Goal: Task Accomplishment & Management: Complete application form

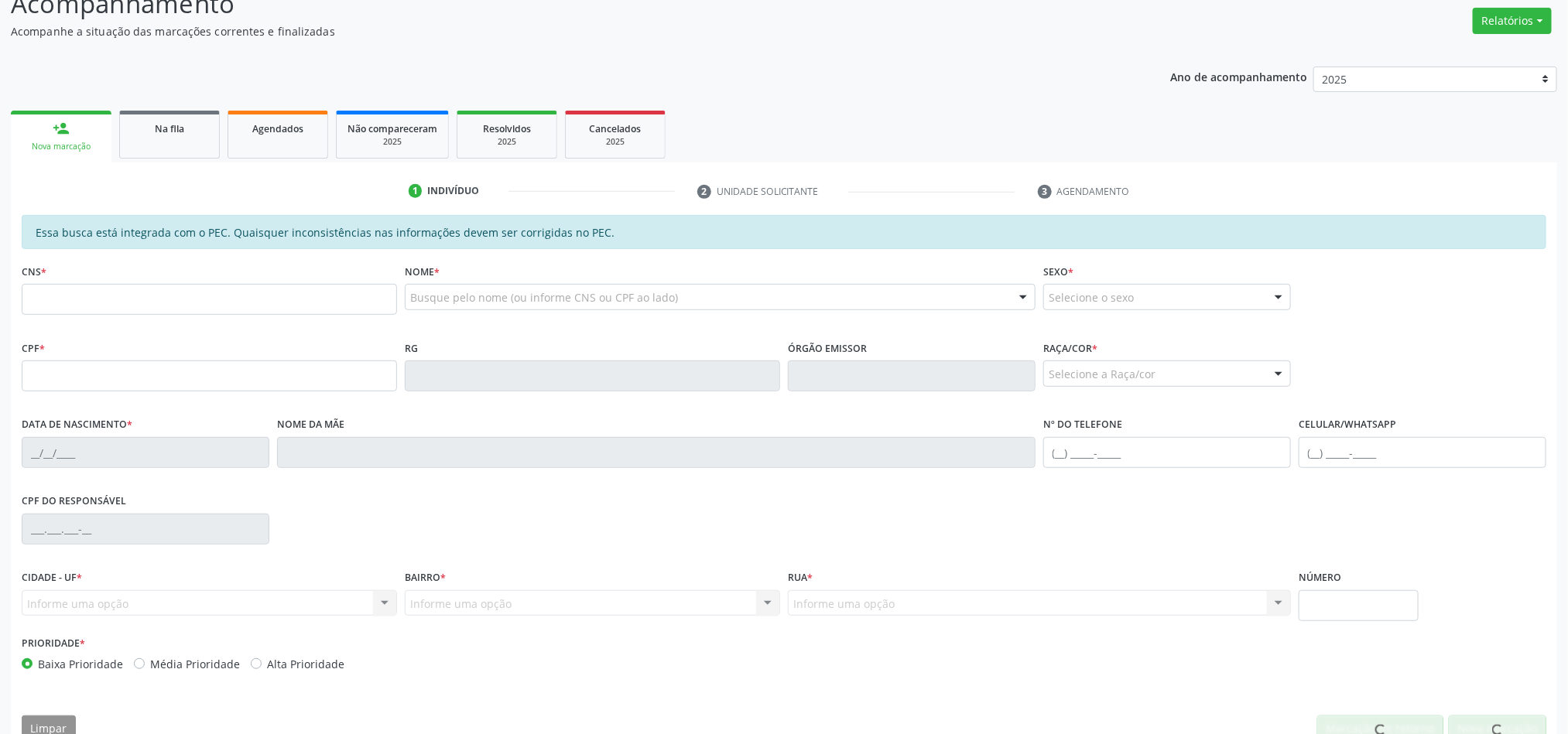
scroll to position [232, 0]
type input "ana"
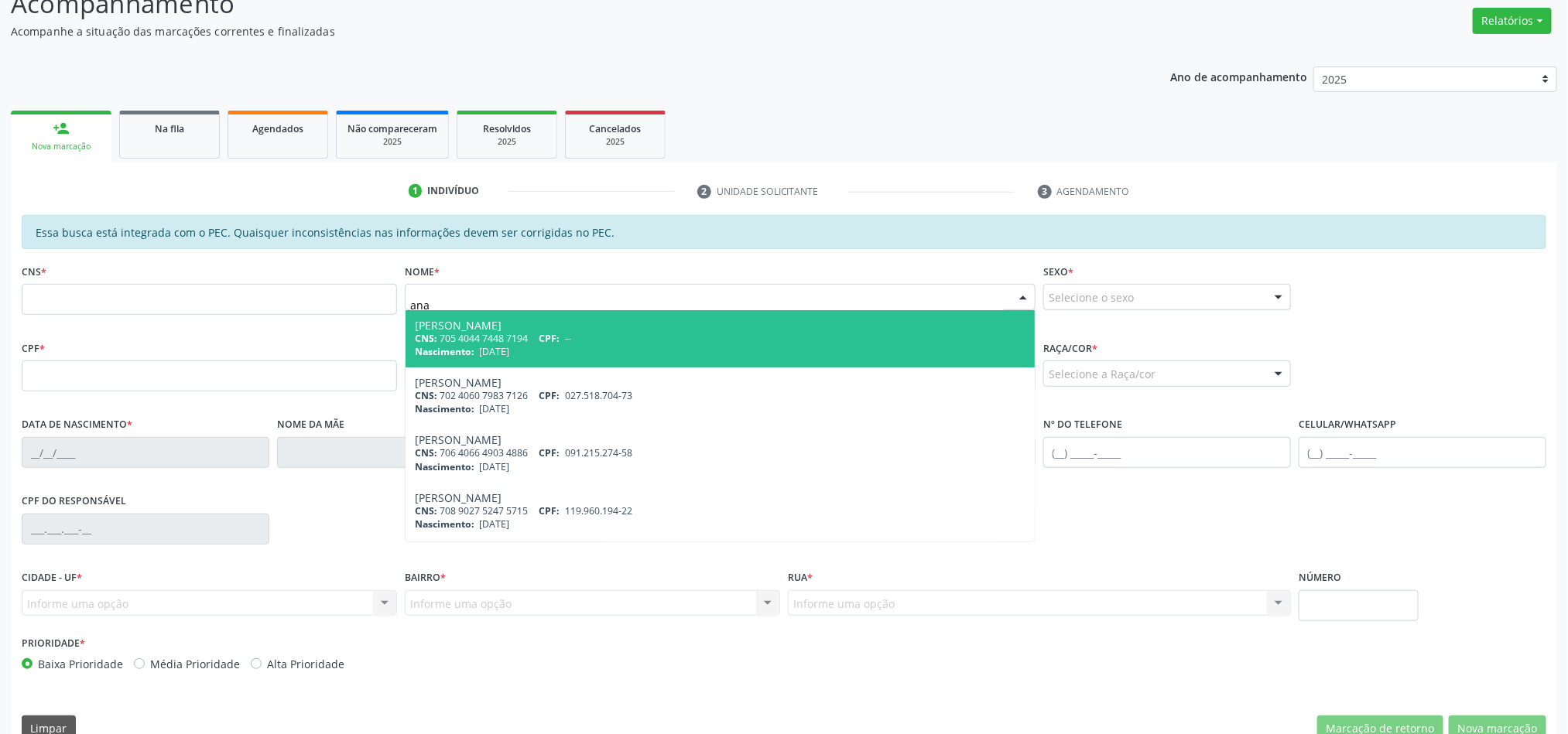
click at [510, 330] on div "[PERSON_NAME]" at bounding box center [720, 325] width 610 height 12
type input "705 4044 7448 7194"
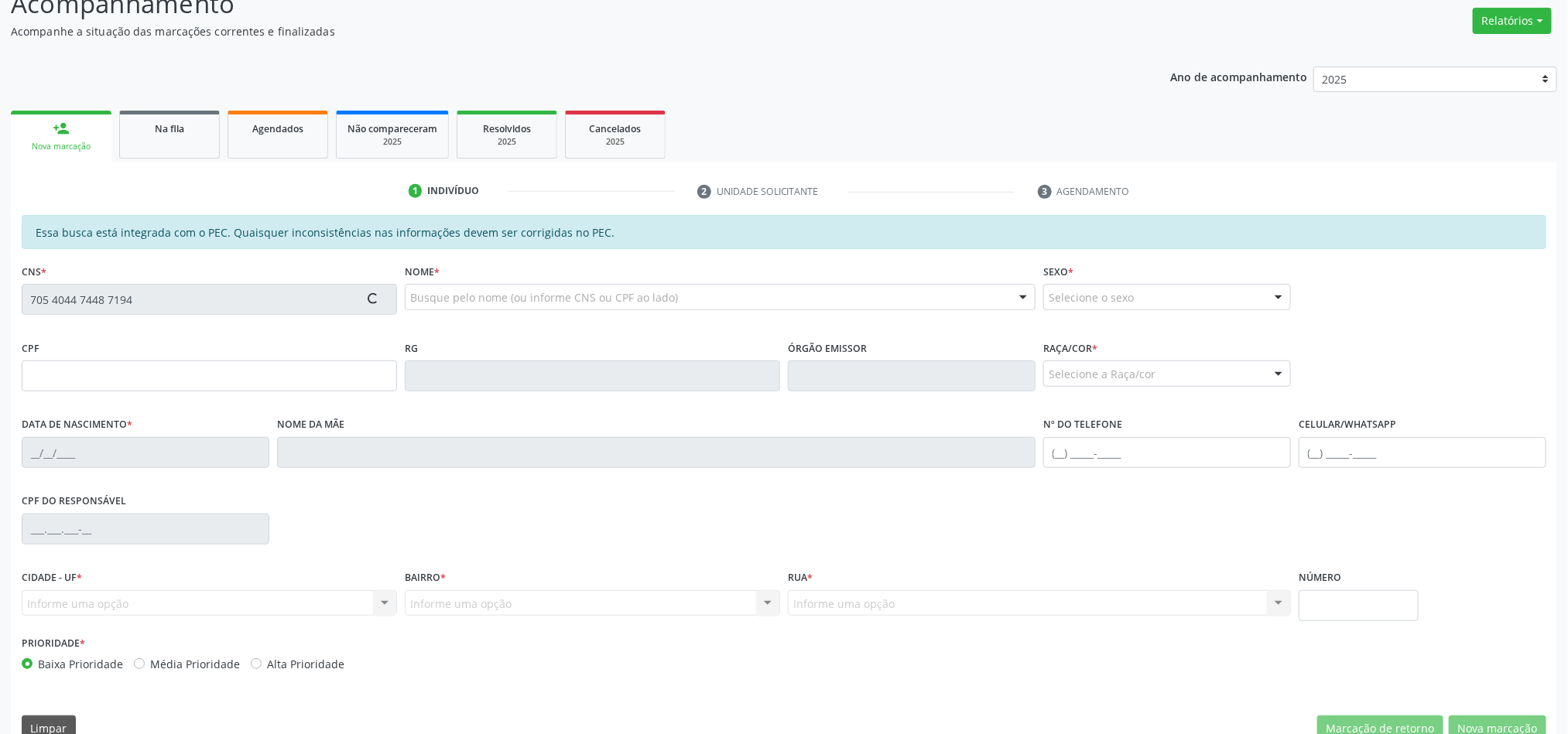
type input "[DATE]"
type input "[PERSON_NAME]"
type input "[PHONE_NUMBER]"
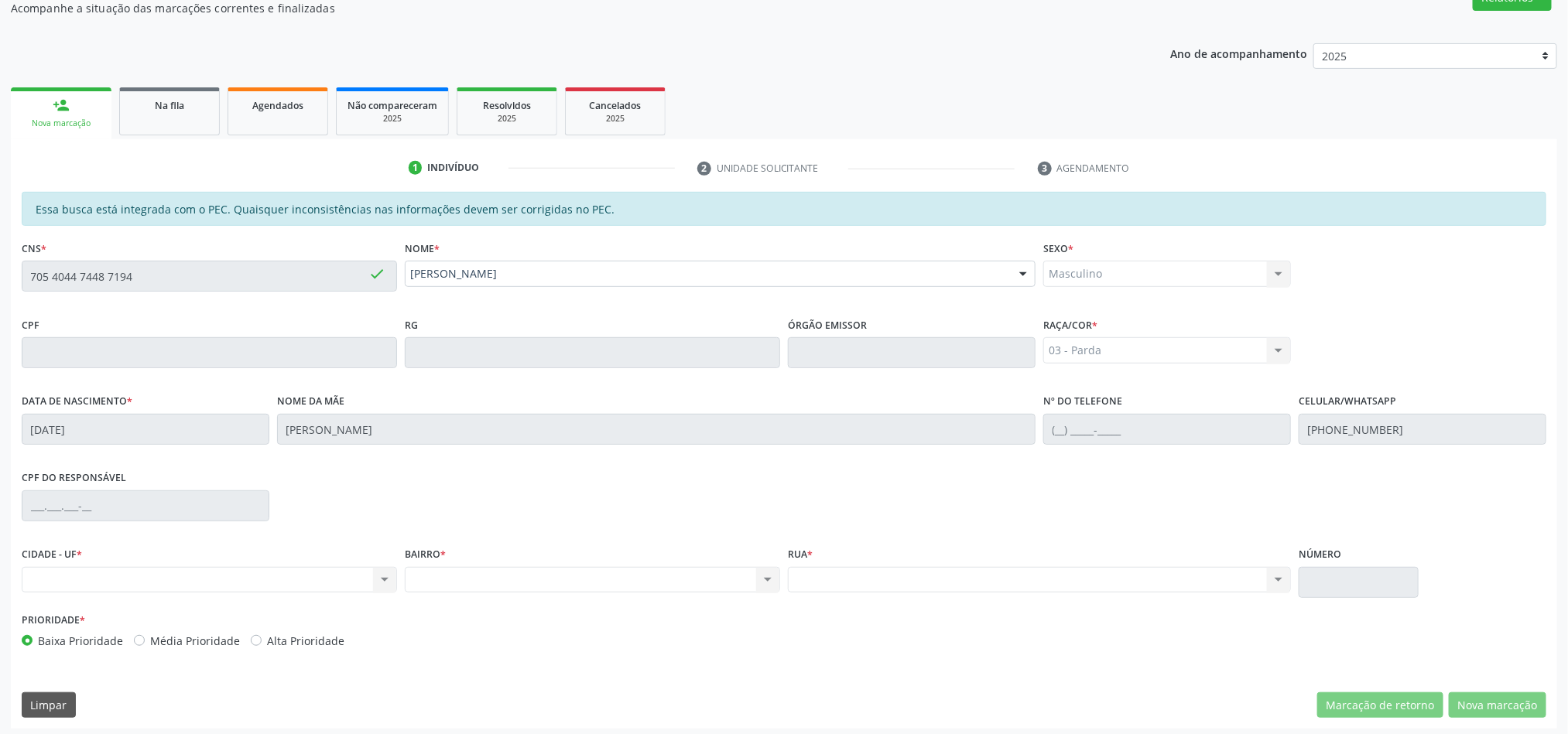
scroll to position [262, 0]
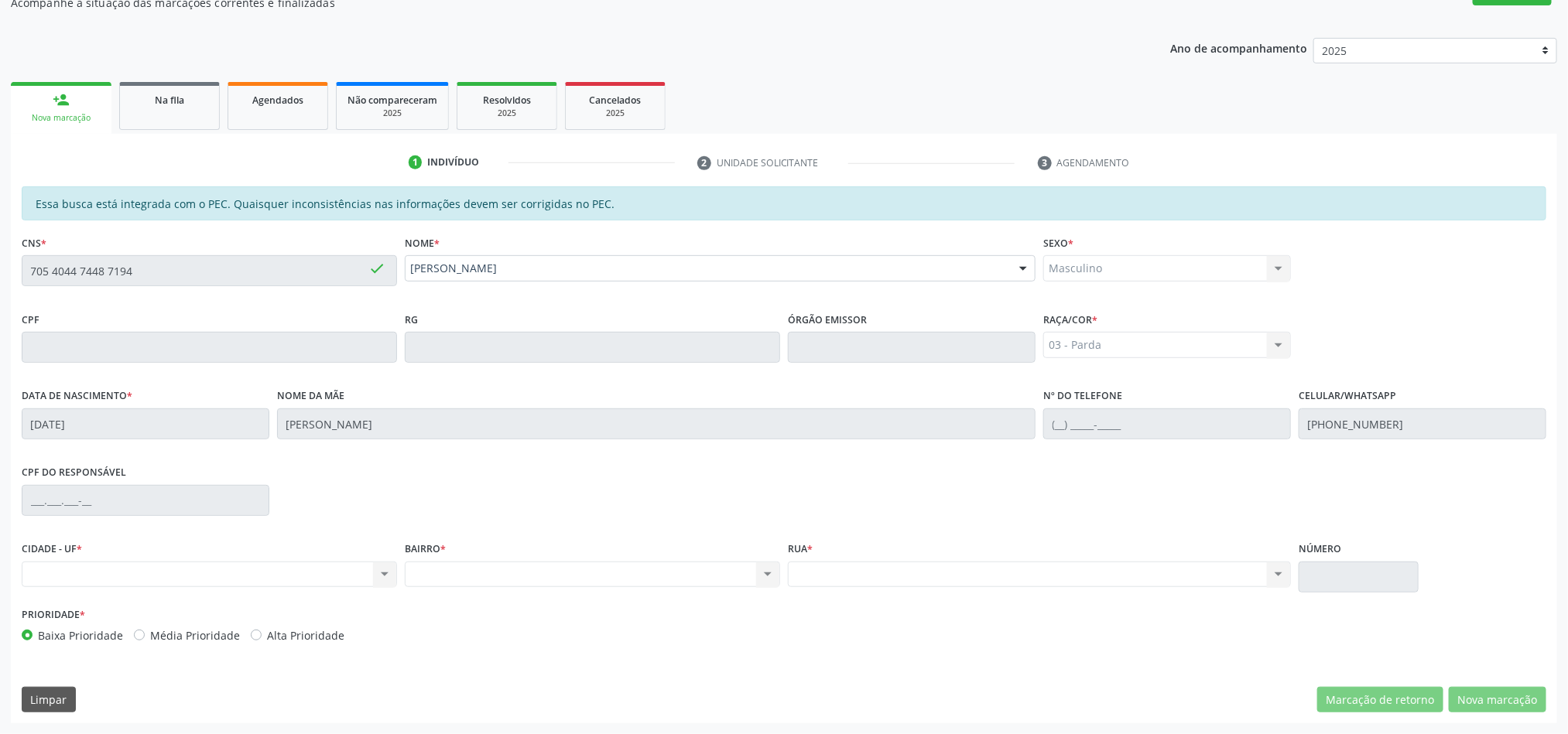
click at [309, 586] on div "Nenhum resultado encontrado para: " " Não há nenhuma opção para ser exibida." at bounding box center [209, 574] width 375 height 26
click at [393, 581] on div "Nenhum resultado encontrado para: " " Não há nenhuma opção para ser exibida." at bounding box center [209, 574] width 375 height 26
click at [376, 573] on div "Nenhum resultado encontrado para: " " Não há nenhuma opção para ser exibida." at bounding box center [209, 574] width 375 height 26
click at [133, 567] on div "Nenhum resultado encontrado para: " " Não há nenhuma opção para ser exibida." at bounding box center [209, 574] width 375 height 26
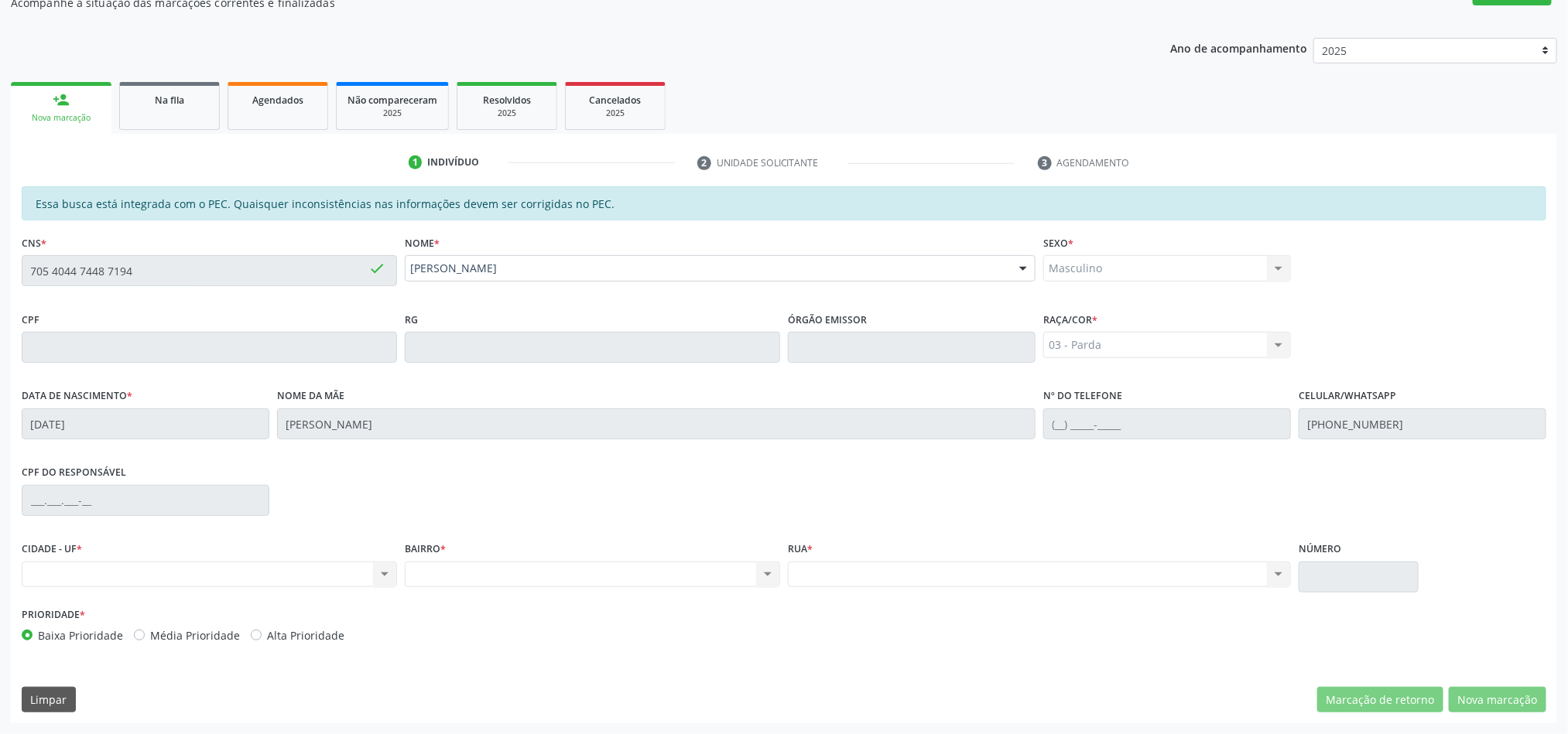
click at [161, 564] on div "Nenhum resultado encontrado para: " " Não há nenhuma opção para ser exibida." at bounding box center [209, 574] width 375 height 26
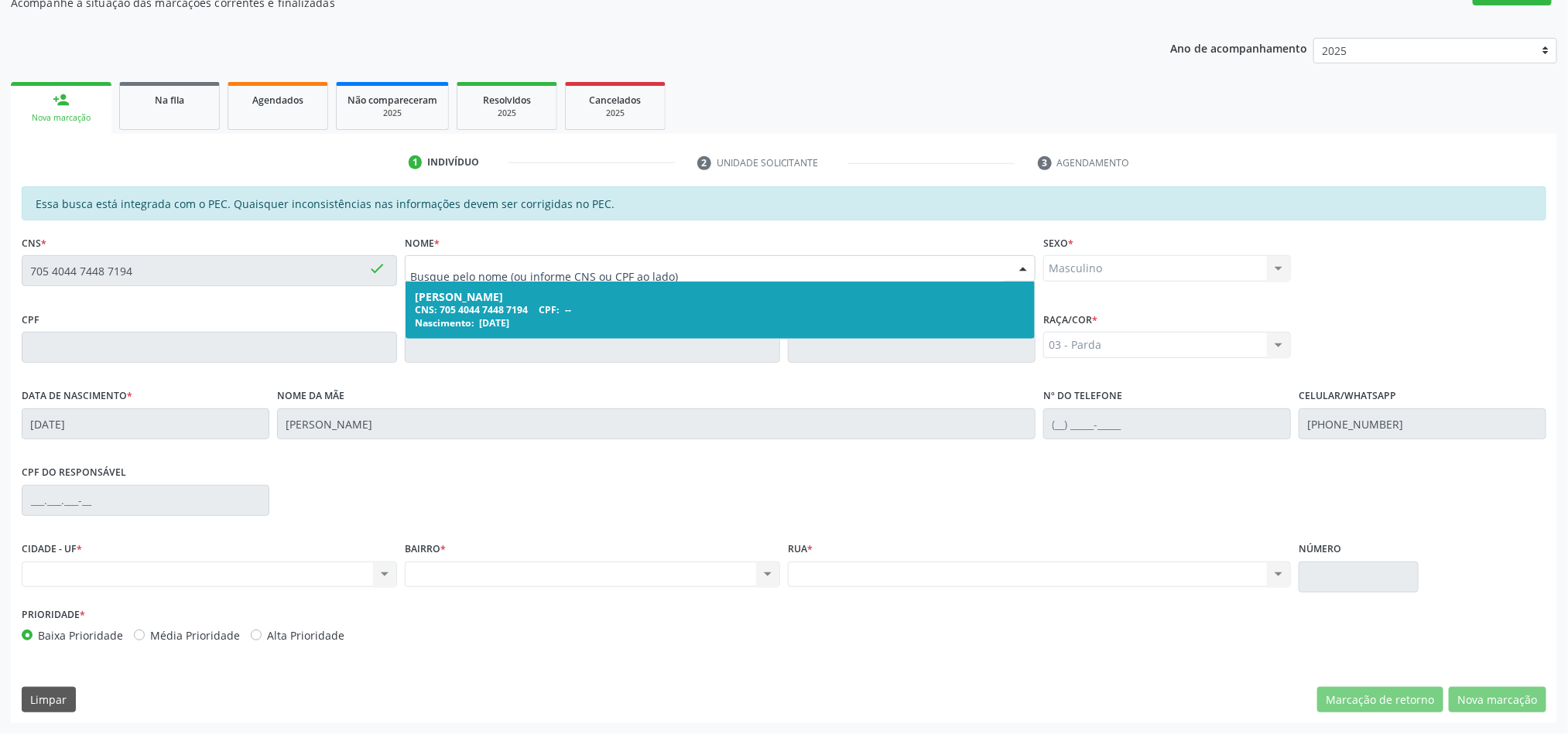
click at [565, 257] on div at bounding box center [720, 268] width 631 height 26
type input "ana"
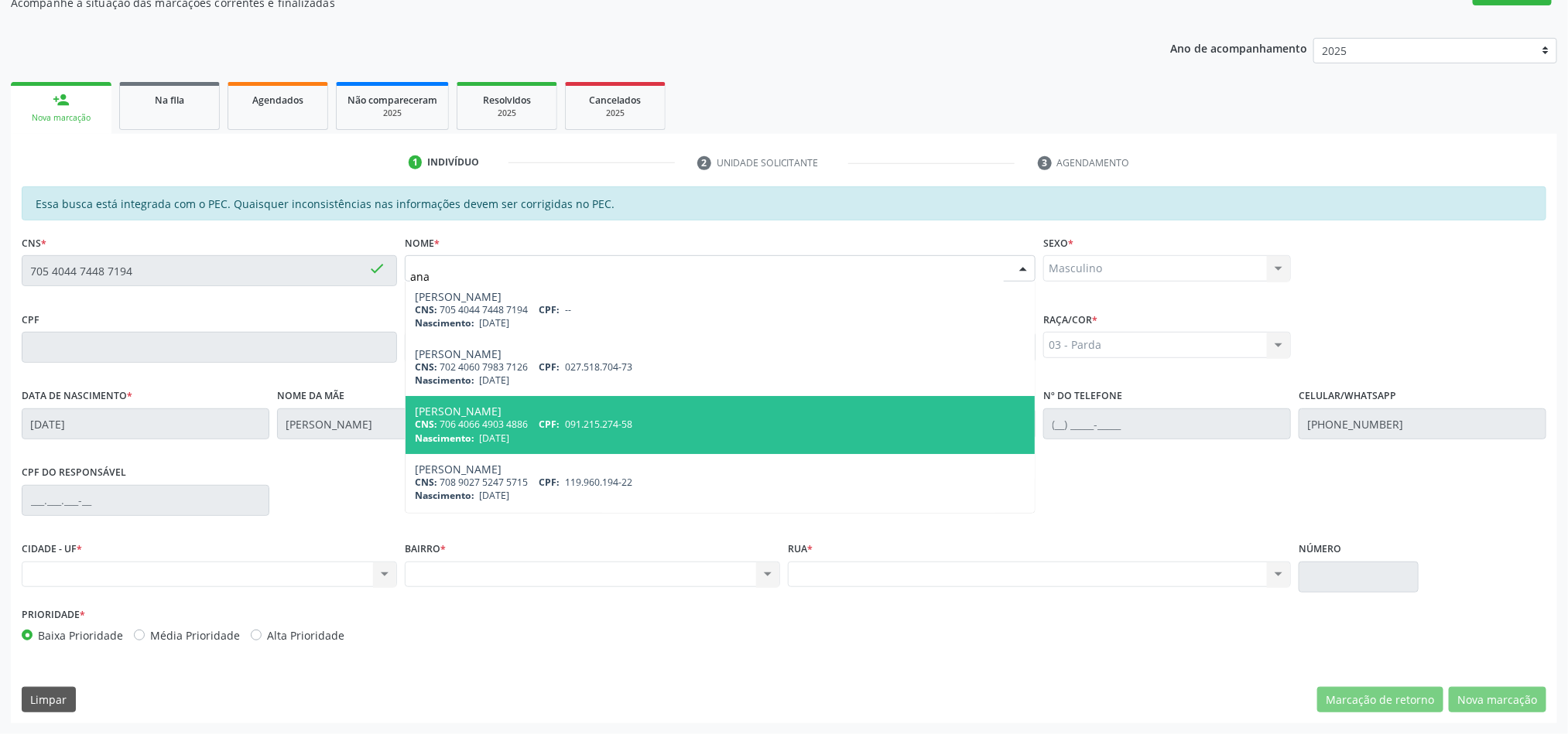
click at [509, 401] on span "[PERSON_NAME] CNS: 706 4066 4903 4886 CPF: 091.215.274-58 Nascimento: [DATE]" at bounding box center [720, 424] width 629 height 58
type input "706 4066 4903 4886"
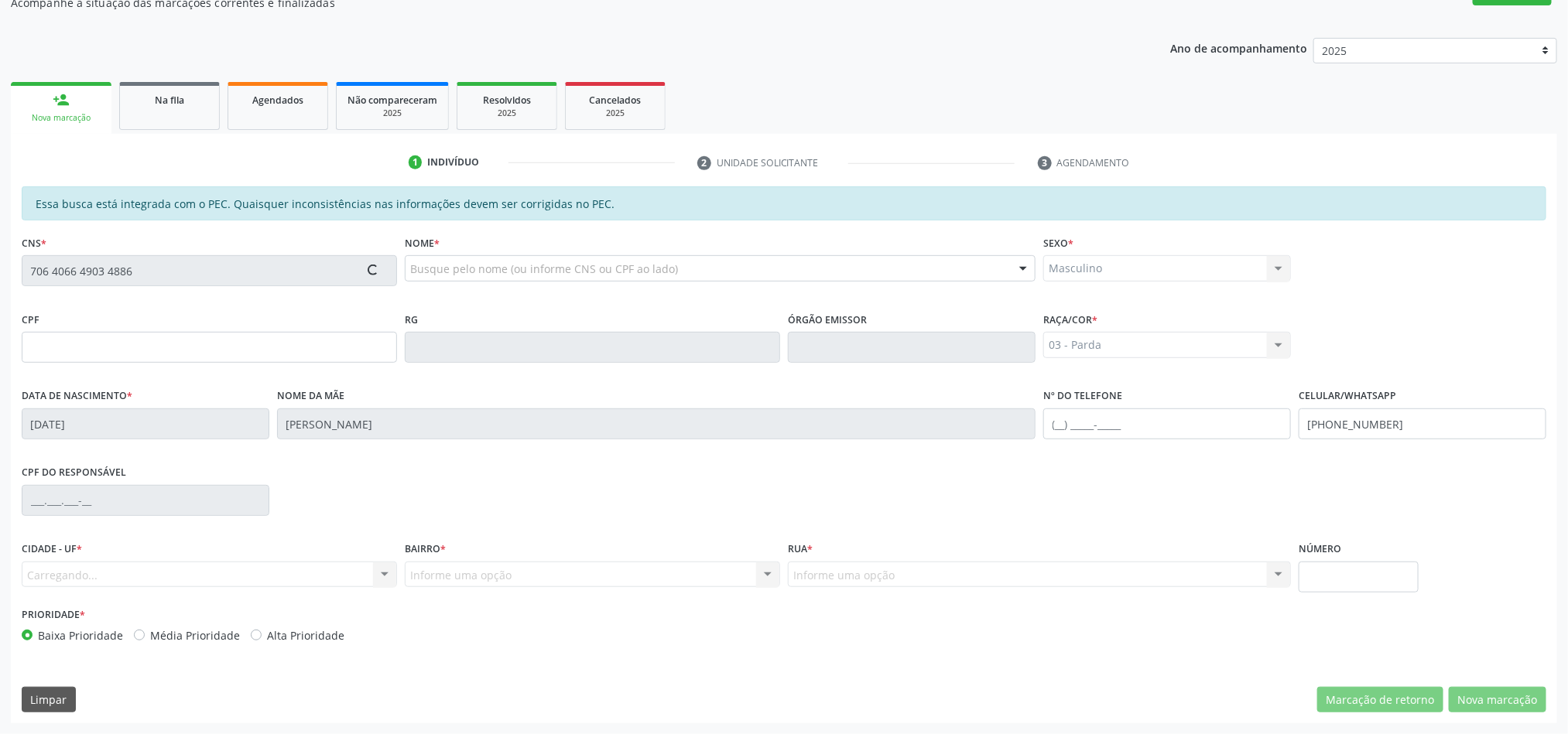
type input "091.215.274-58"
type input "[DATE]"
type input "[PERSON_NAME]"
type input "[PHONE_NUMBER]"
type input "44"
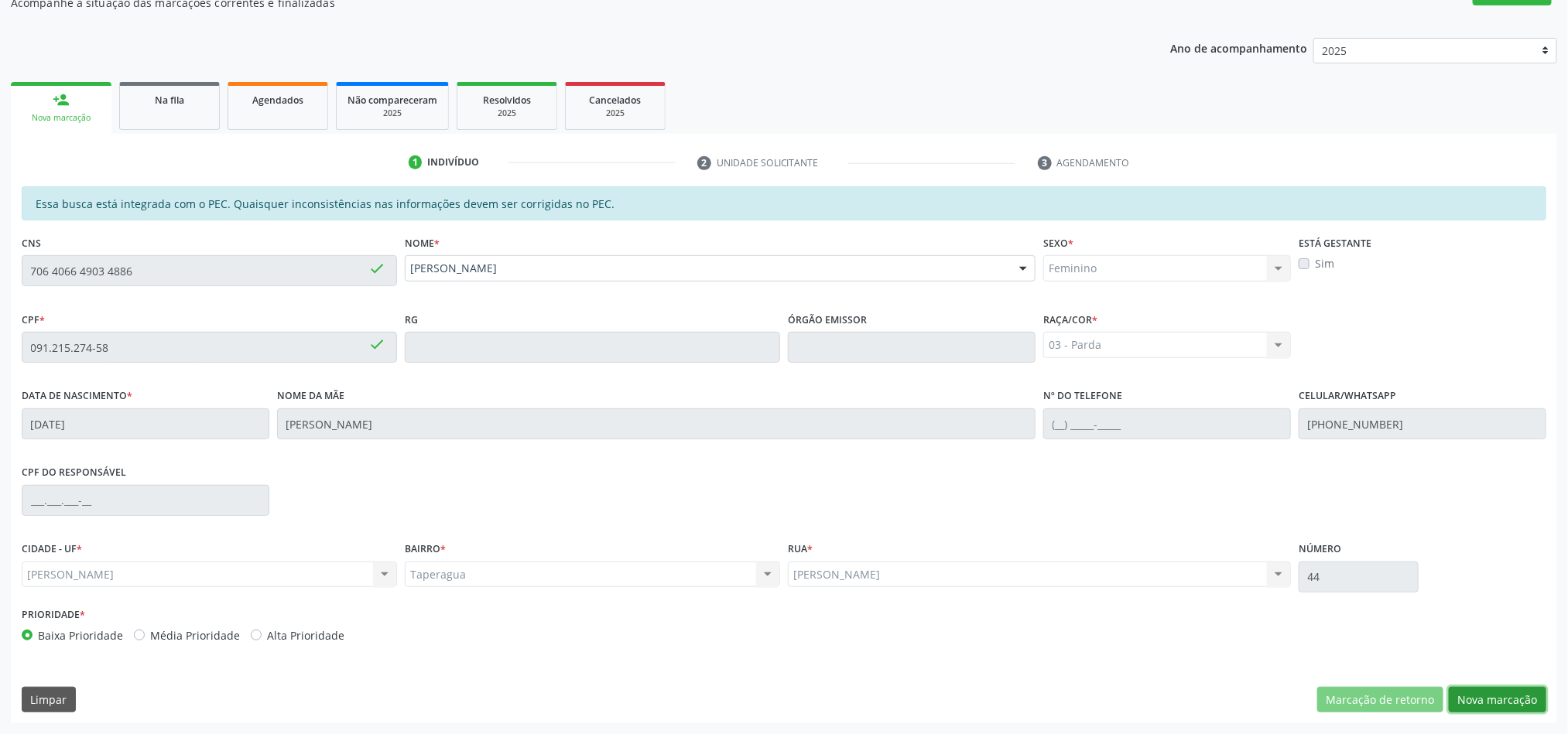
click at [1509, 699] on button "Nova marcação" at bounding box center [1497, 700] width 97 height 26
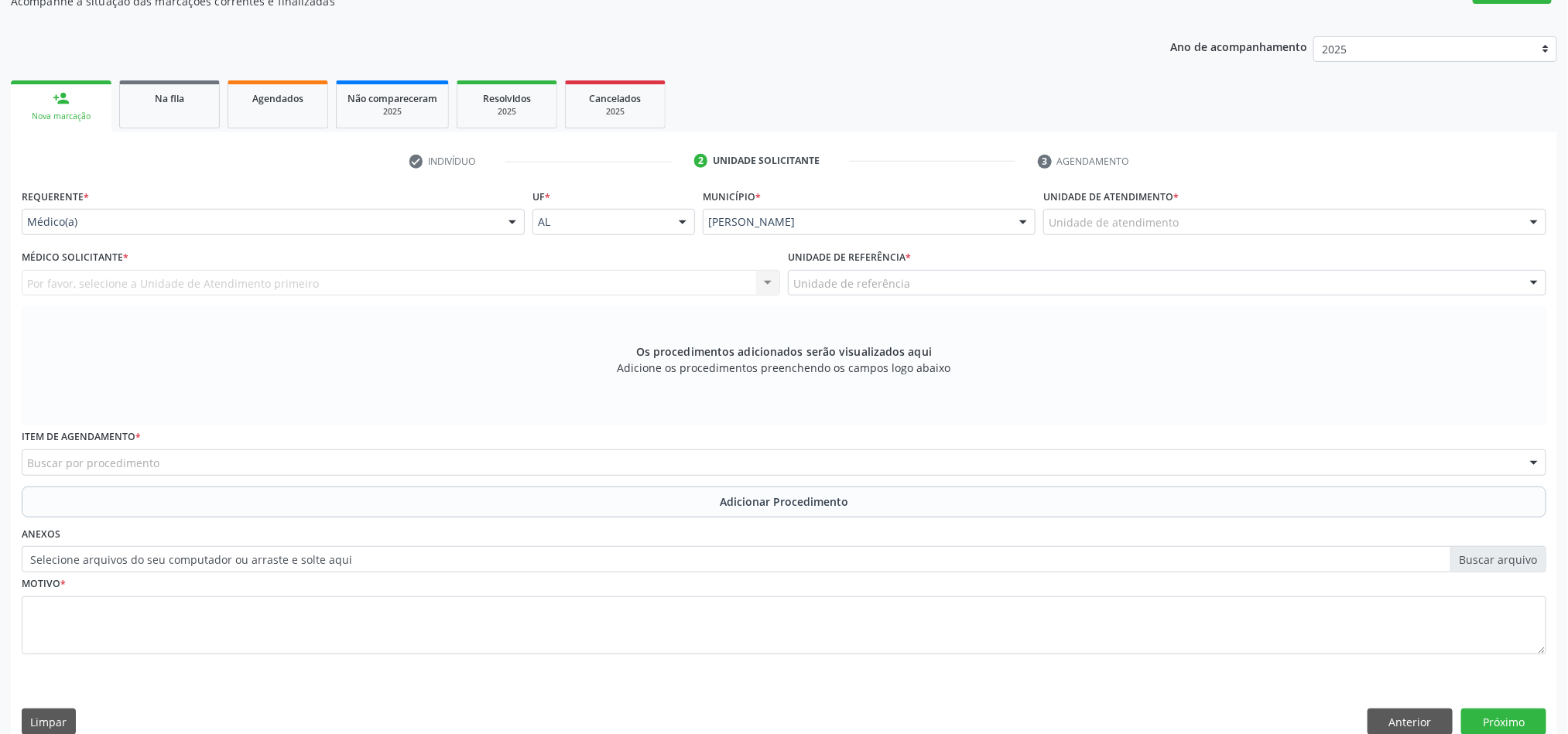
click at [141, 559] on label "Selecione arquivos do seu computador ou arraste e solte aqui" at bounding box center [784, 559] width 1524 height 26
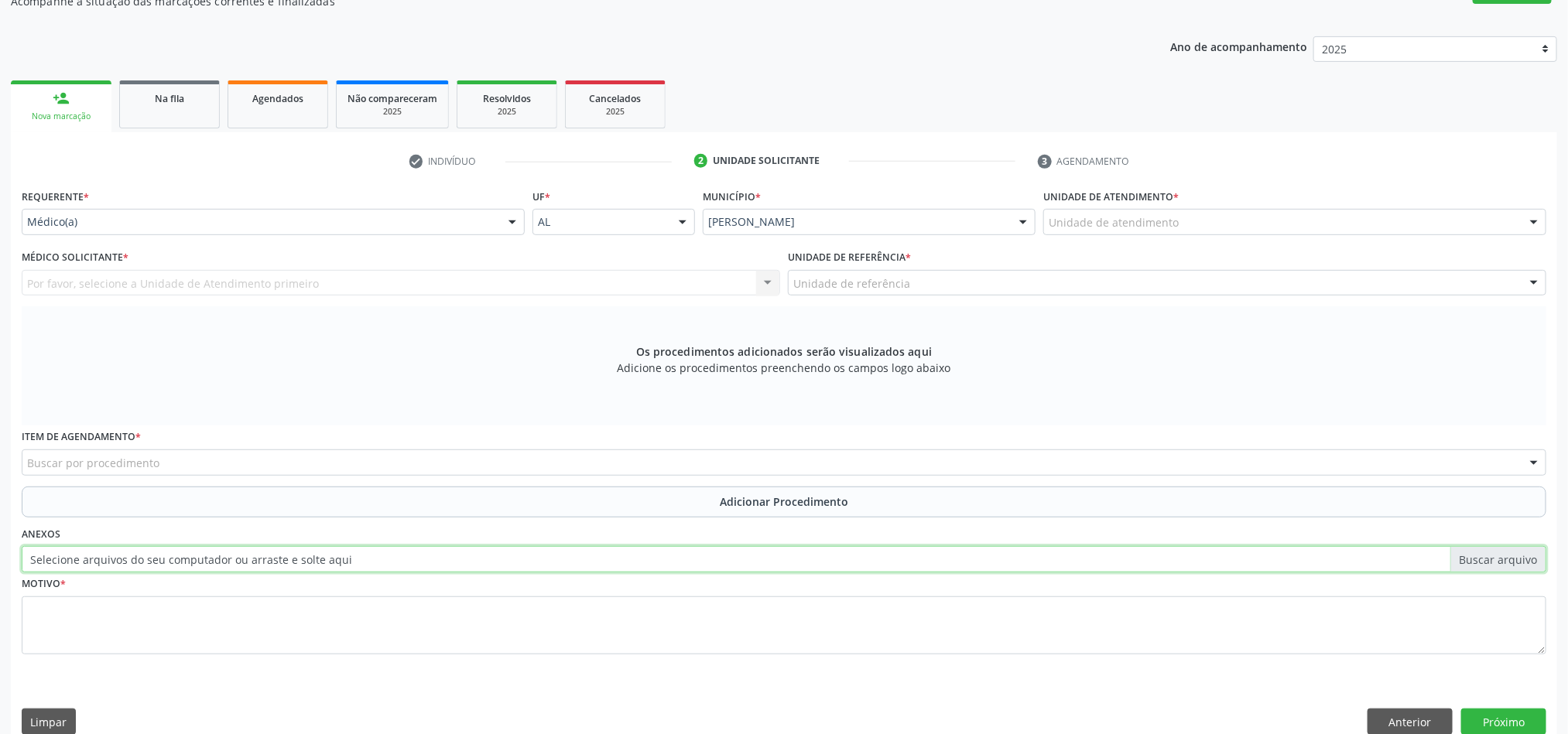
click at [141, 559] on input "Selecione arquivos do seu computador ou arraste e solte aqui" at bounding box center [784, 559] width 1524 height 26
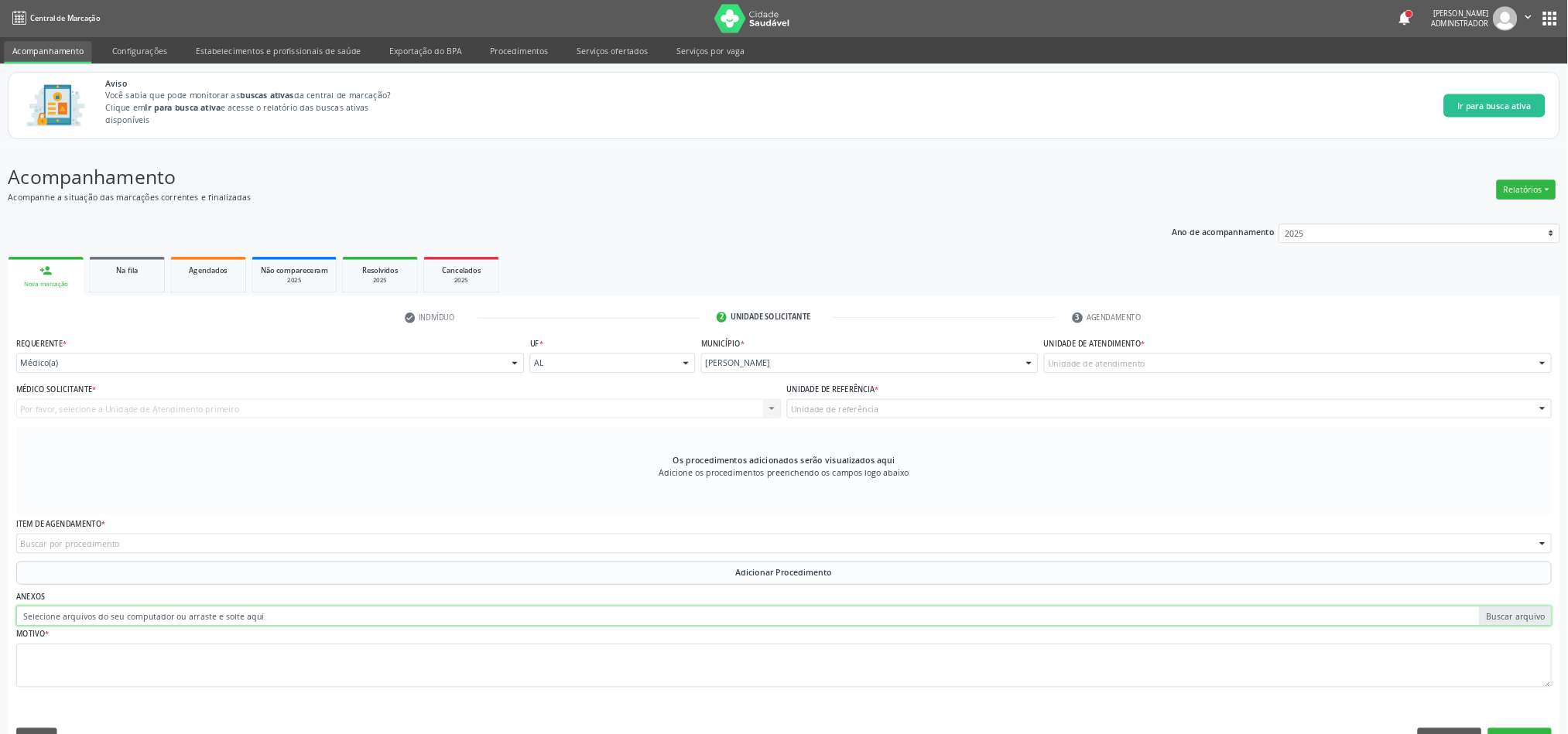
scroll to position [2, 0]
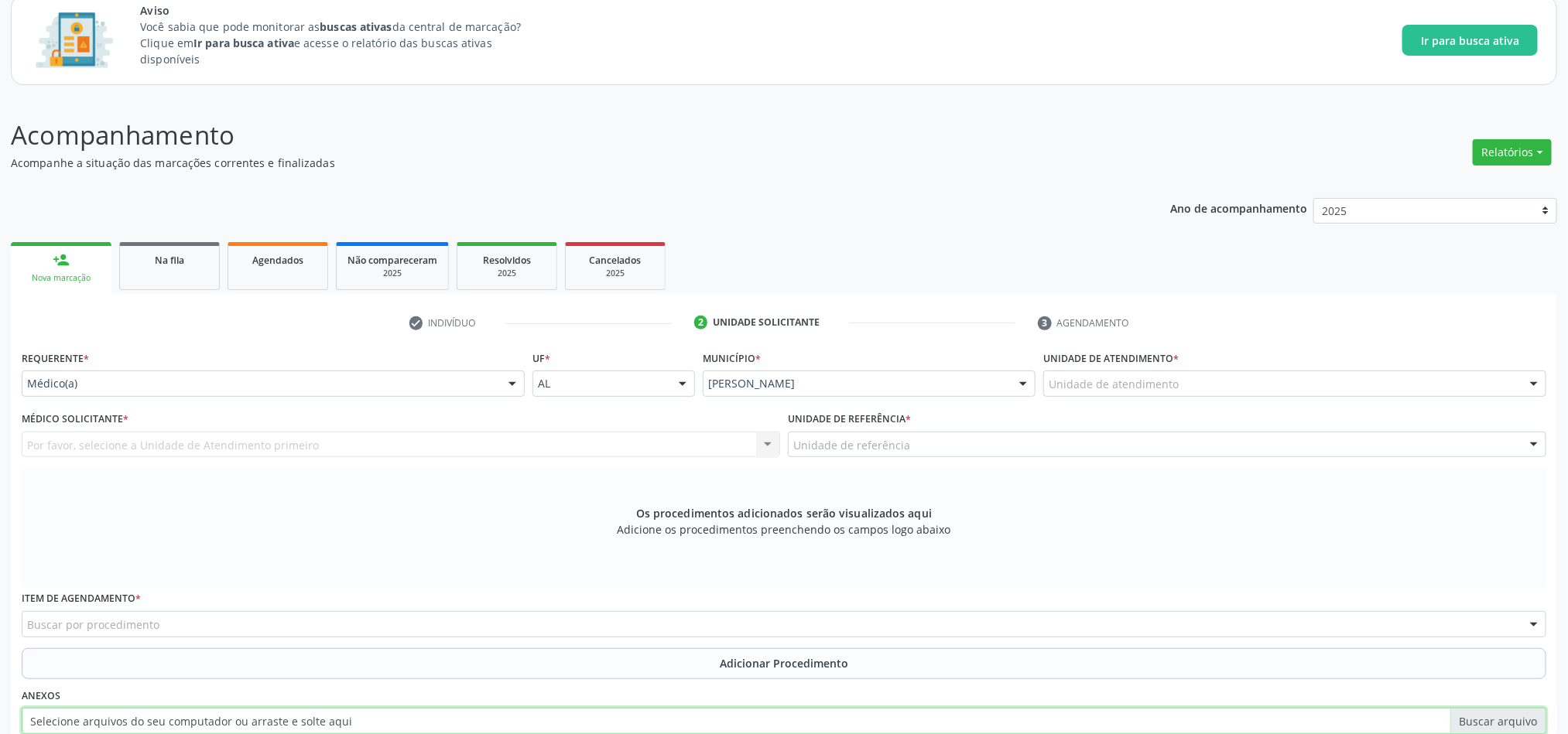
scroll to position [232, 0]
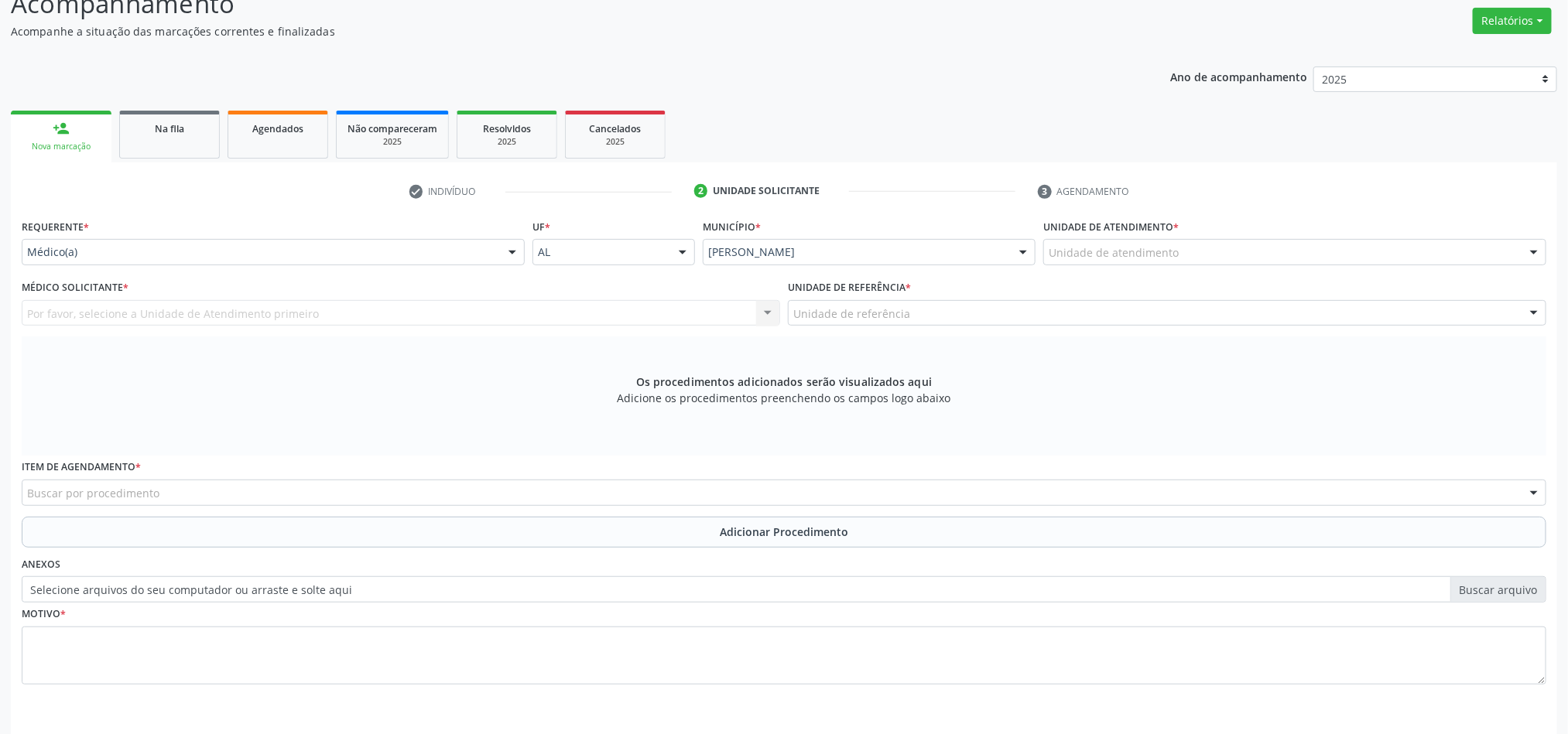
click at [1458, 589] on label "Selecione arquivos do seu computador ou arraste e solte aqui" at bounding box center [784, 589] width 1524 height 26
click at [1458, 589] on input "Selecione arquivos do seu computador ou arraste e solte aqui" at bounding box center [784, 589] width 1524 height 26
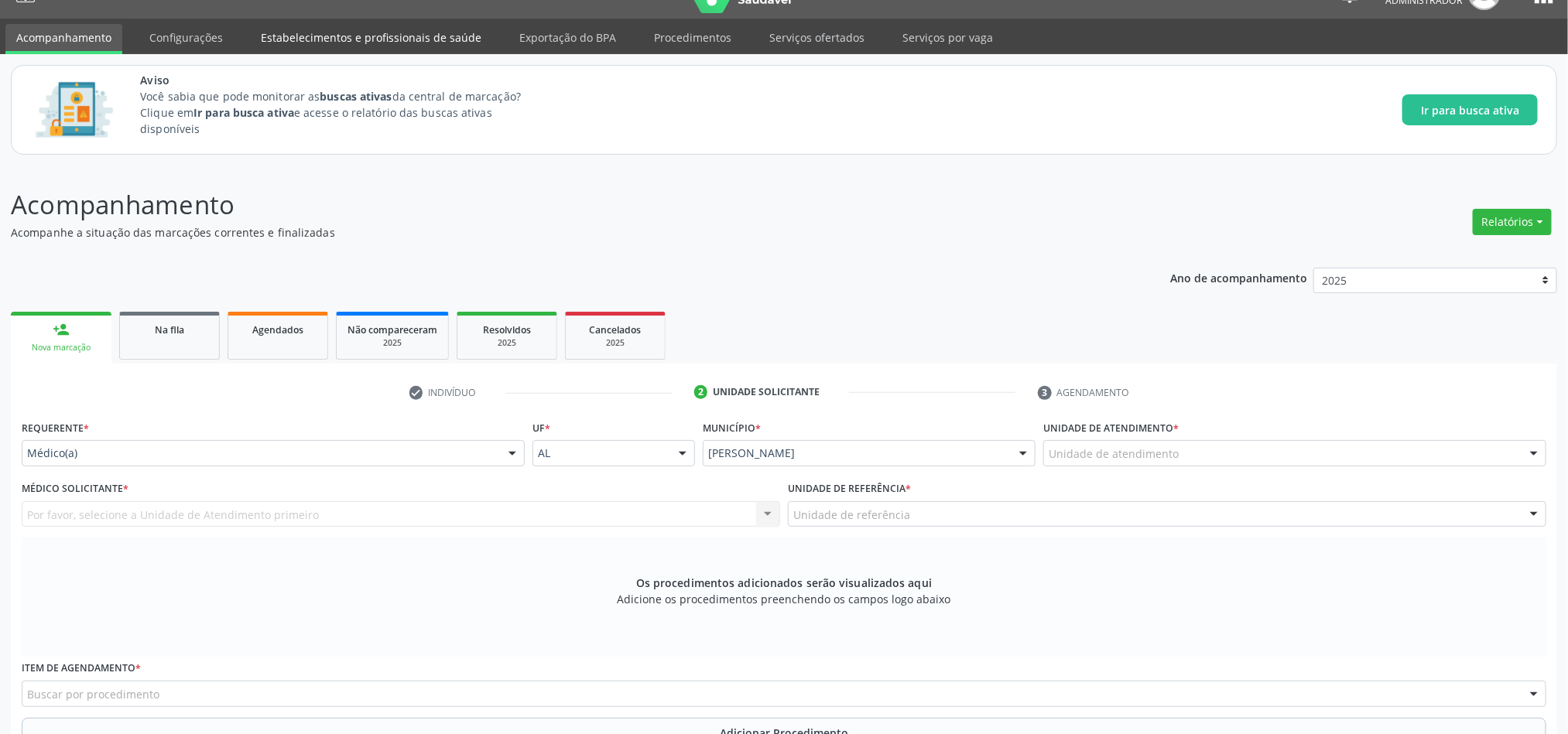
scroll to position [0, 0]
